Goal: Task Accomplishment & Management: Manage account settings

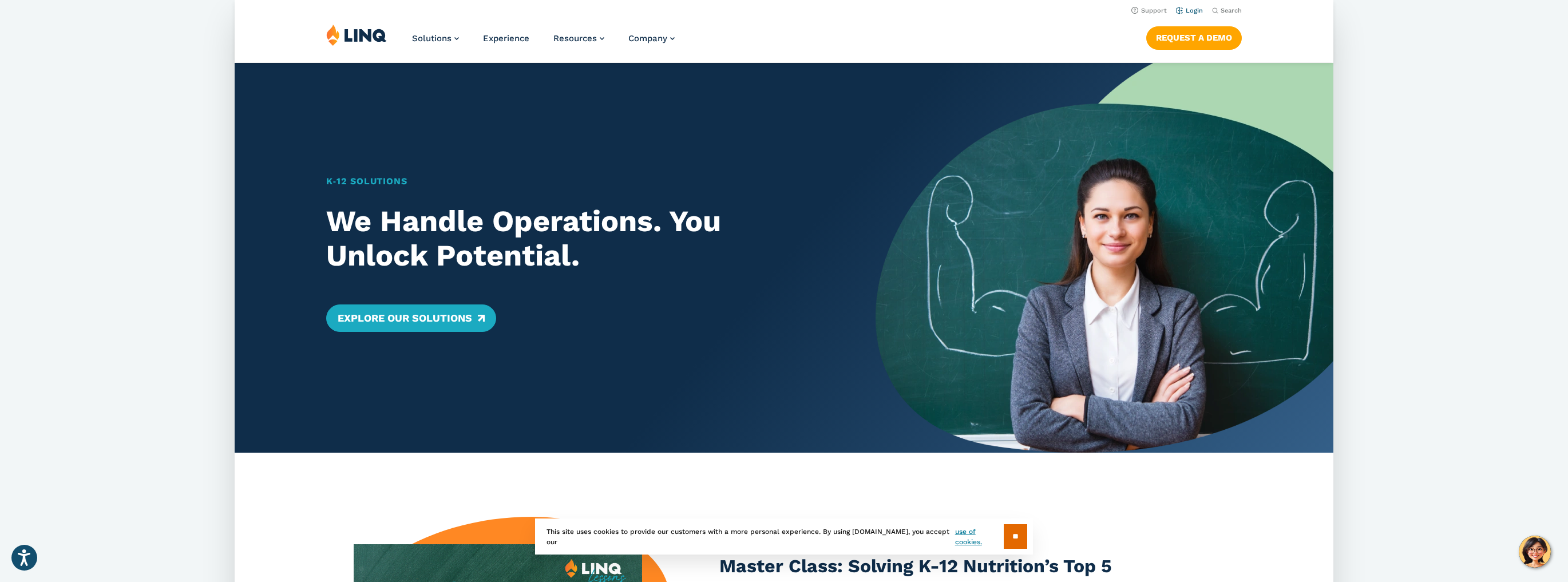
click at [1192, 9] on link "Login" at bounding box center [1189, 10] width 27 height 7
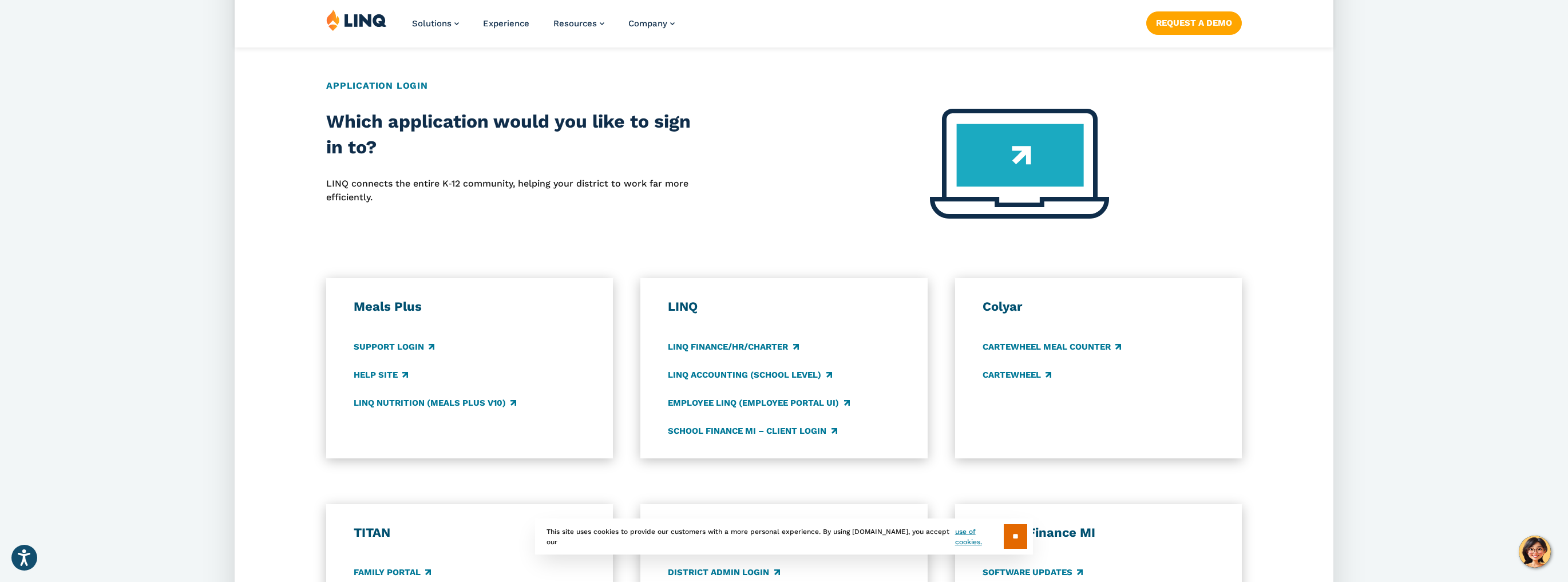
scroll to position [549, 0]
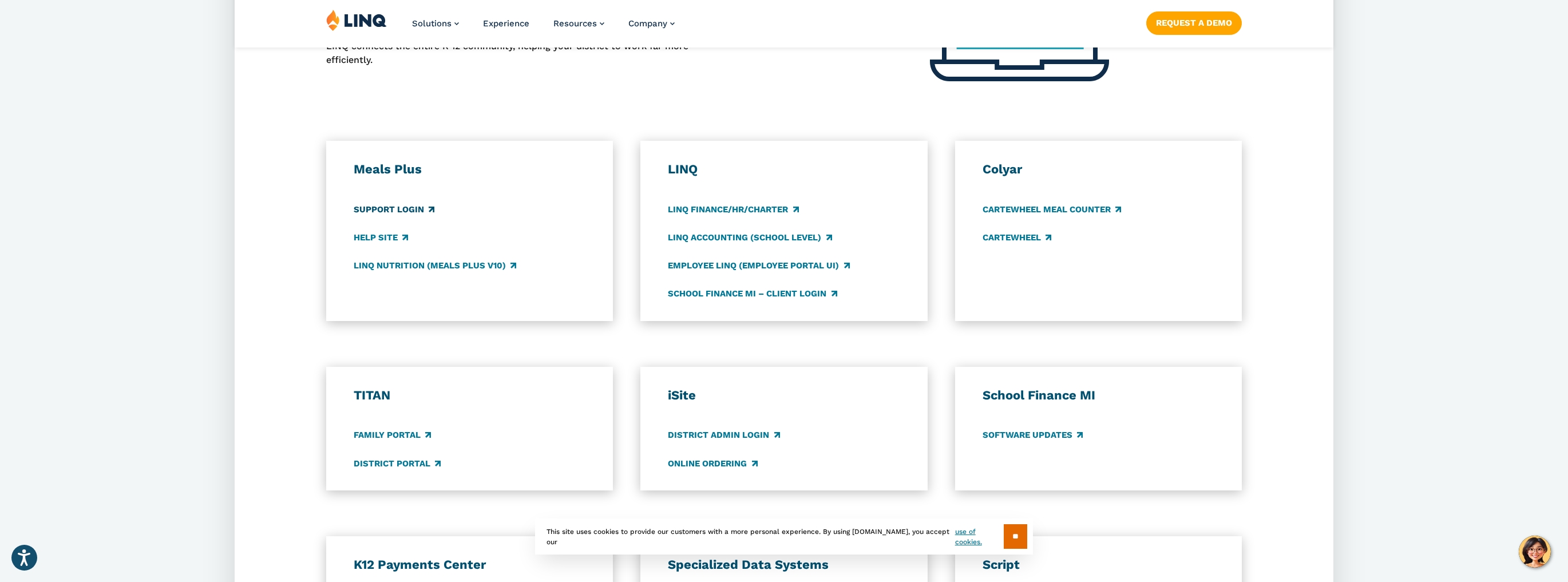
click at [378, 210] on link "Support Login" at bounding box center [394, 209] width 81 height 12
